Goal: Book appointment/travel/reservation

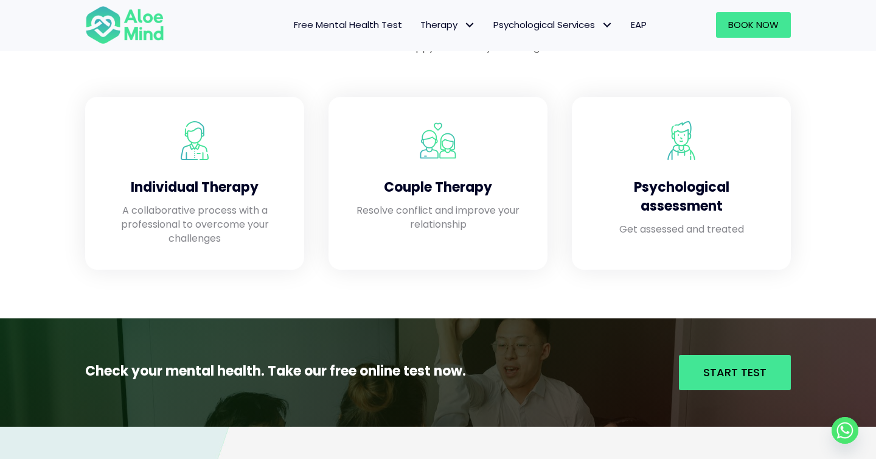
scroll to position [1047, 0]
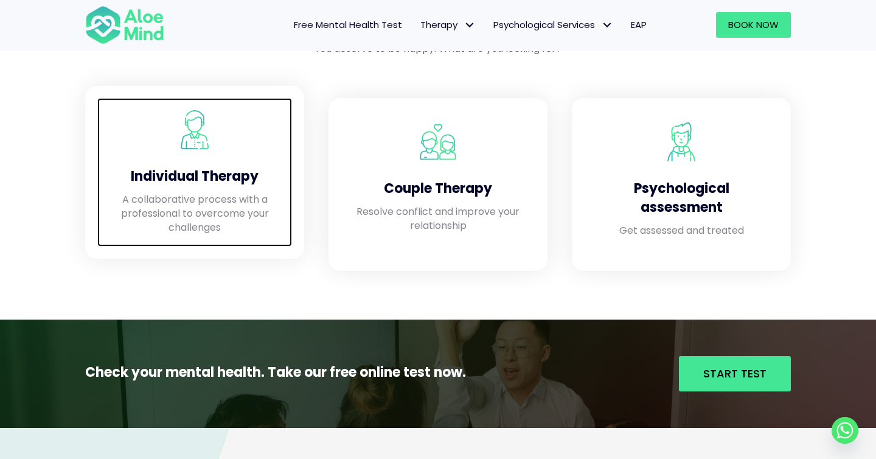
click at [156, 203] on p "A collaborative process with a professional to overcome your challenges" at bounding box center [195, 213] width 170 height 43
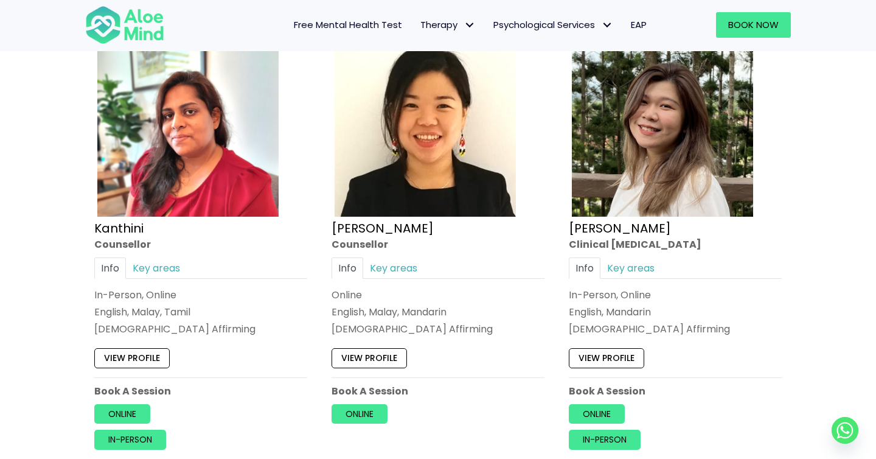
scroll to position [2048, 0]
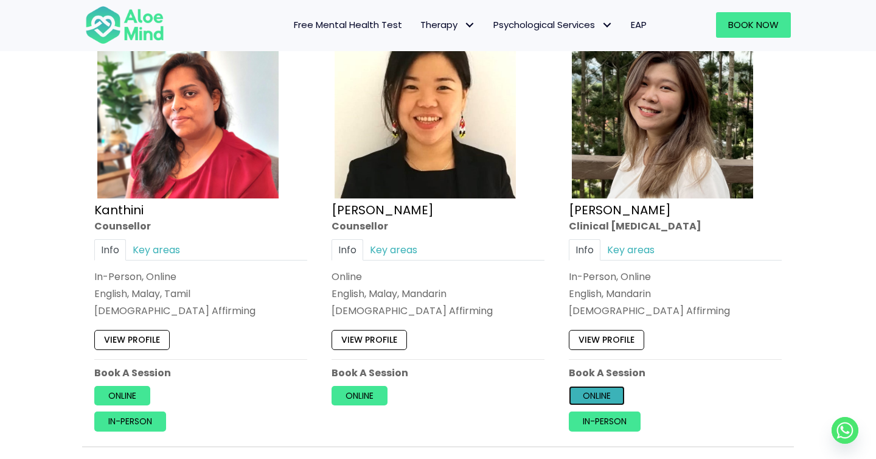
click at [600, 393] on link "Online" at bounding box center [597, 395] width 56 height 19
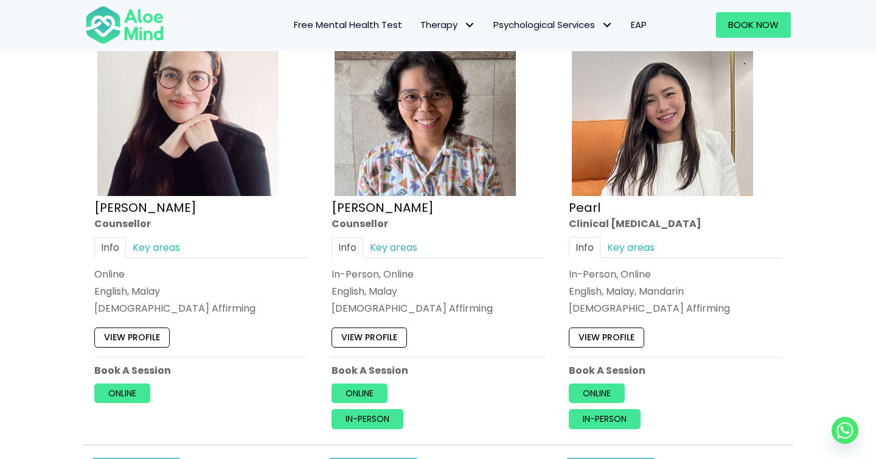
scroll to position [2508, 0]
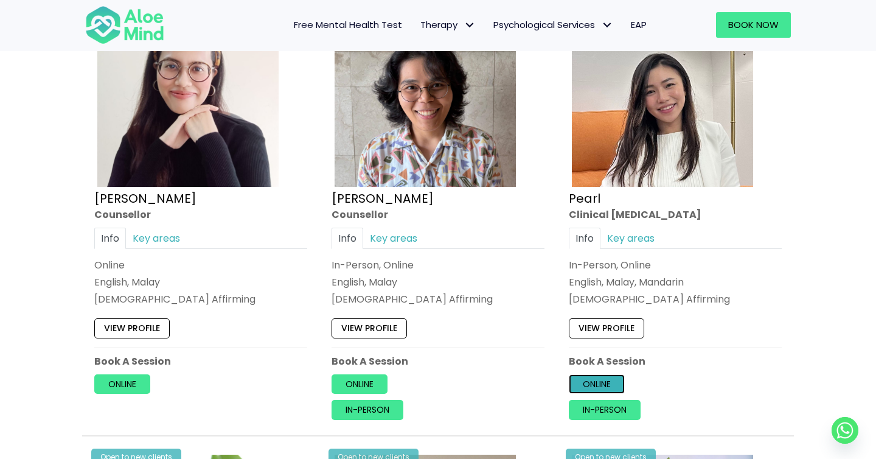
click at [603, 384] on link "Online" at bounding box center [597, 383] width 56 height 19
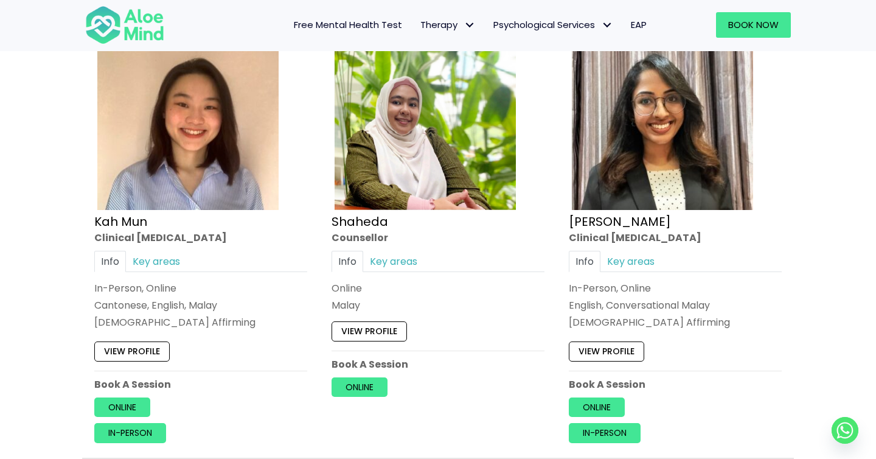
scroll to position [677, 0]
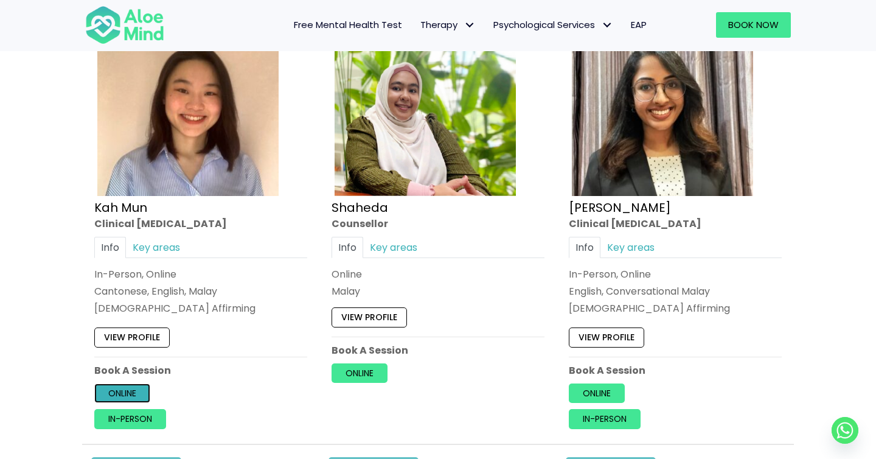
click at [118, 390] on link "Online" at bounding box center [122, 392] width 56 height 19
